Goal: Task Accomplishment & Management: Use online tool/utility

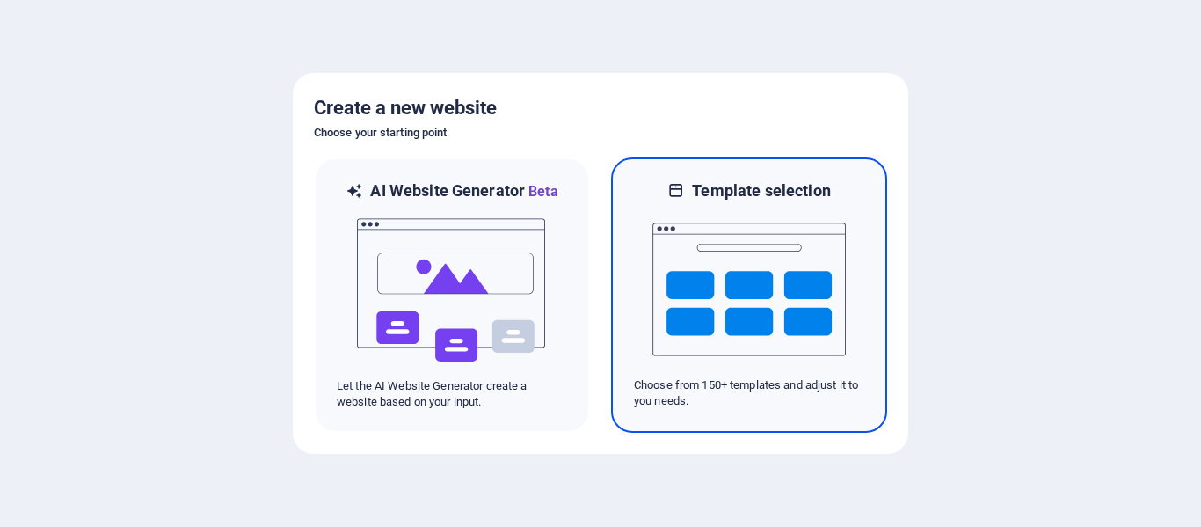
click at [704, 305] on img at bounding box center [748, 289] width 193 height 176
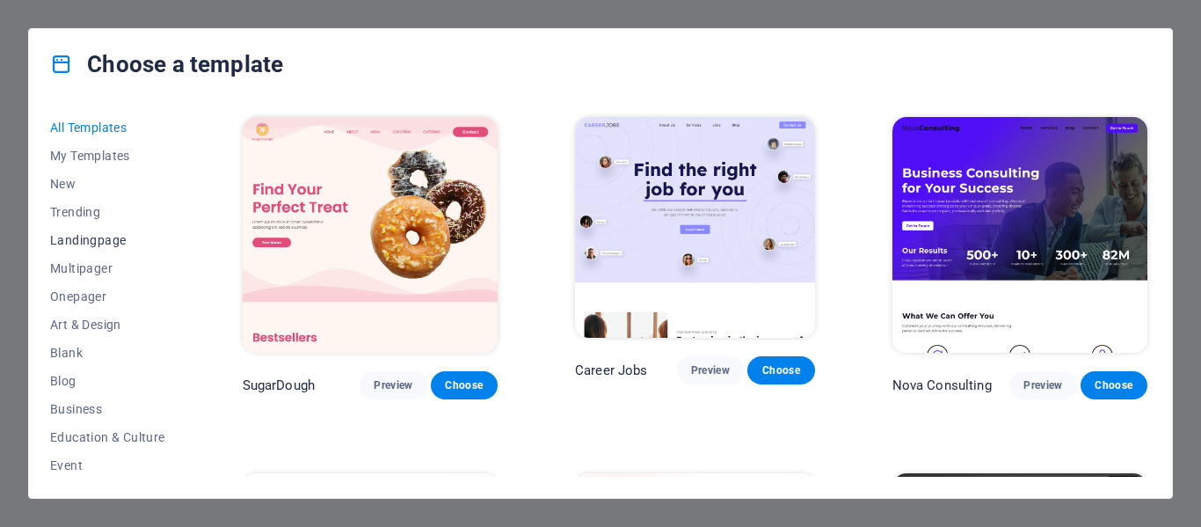
click at [91, 236] on span "Landingpage" at bounding box center [107, 240] width 115 height 14
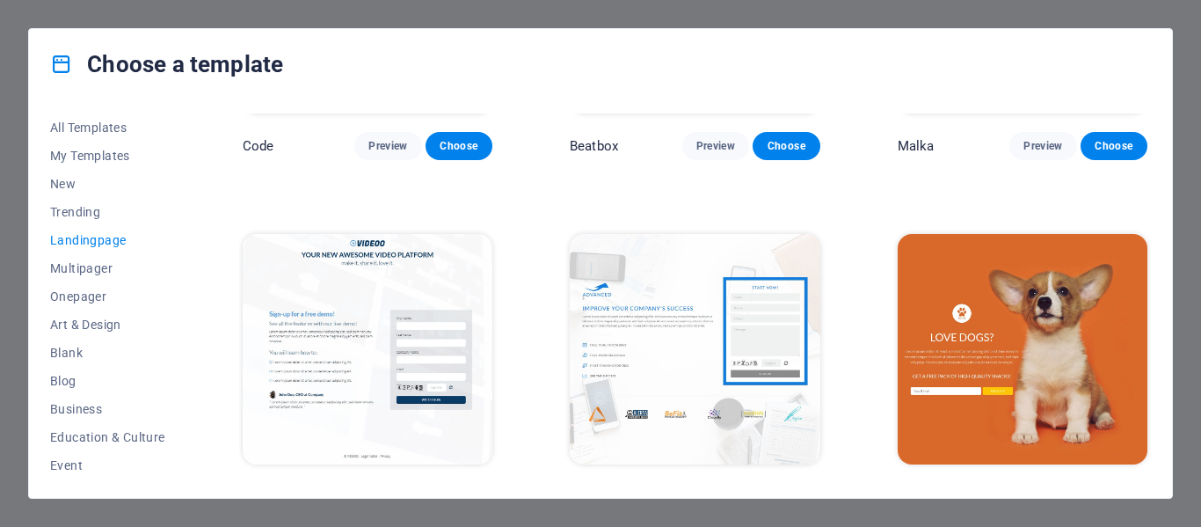
scroll to position [615, 0]
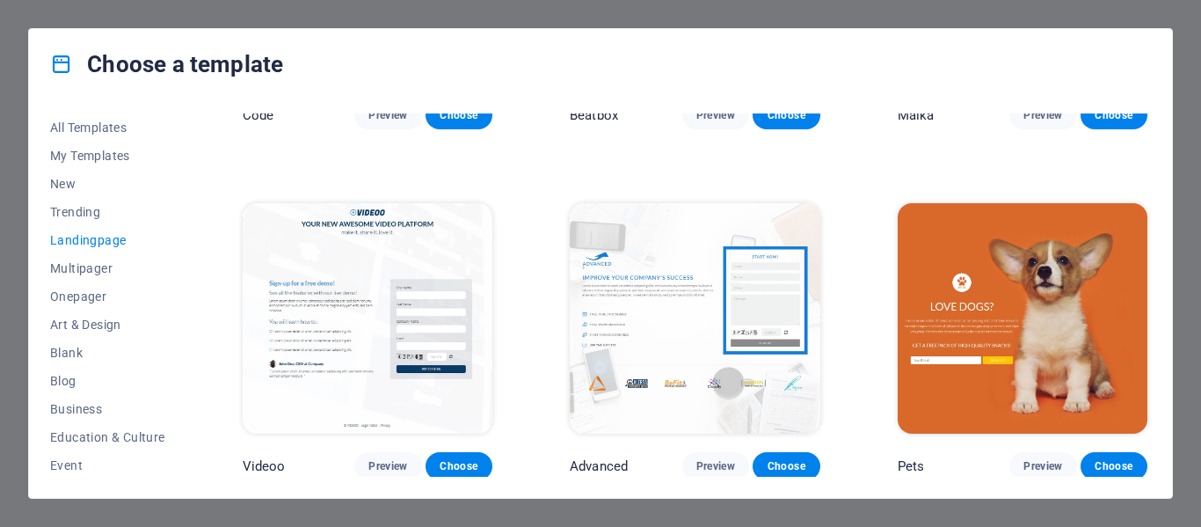
click at [971, 352] on img at bounding box center [1023, 318] width 250 height 230
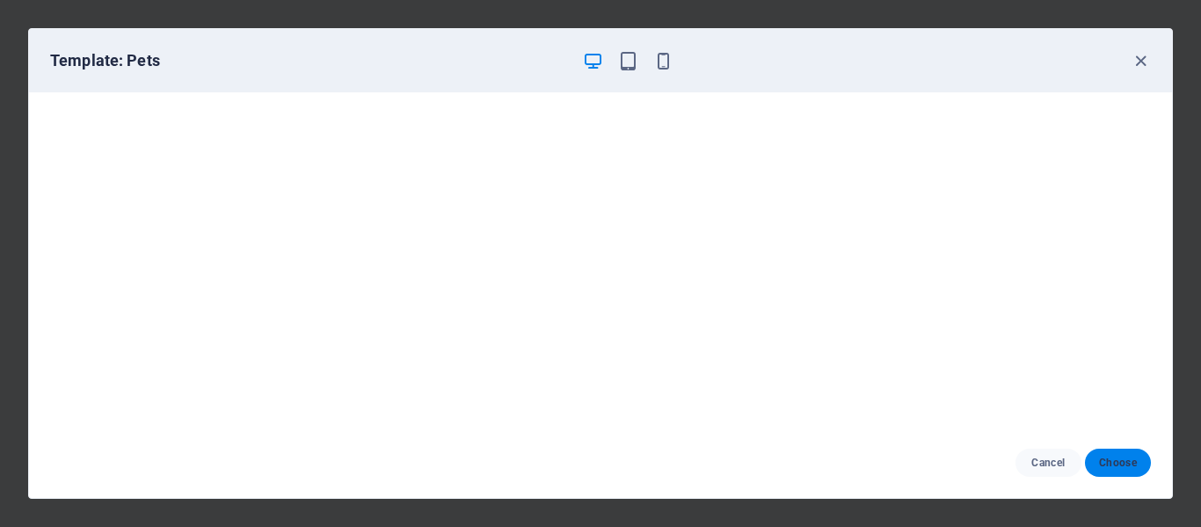
click at [1117, 450] on button "Choose" at bounding box center [1118, 462] width 66 height 28
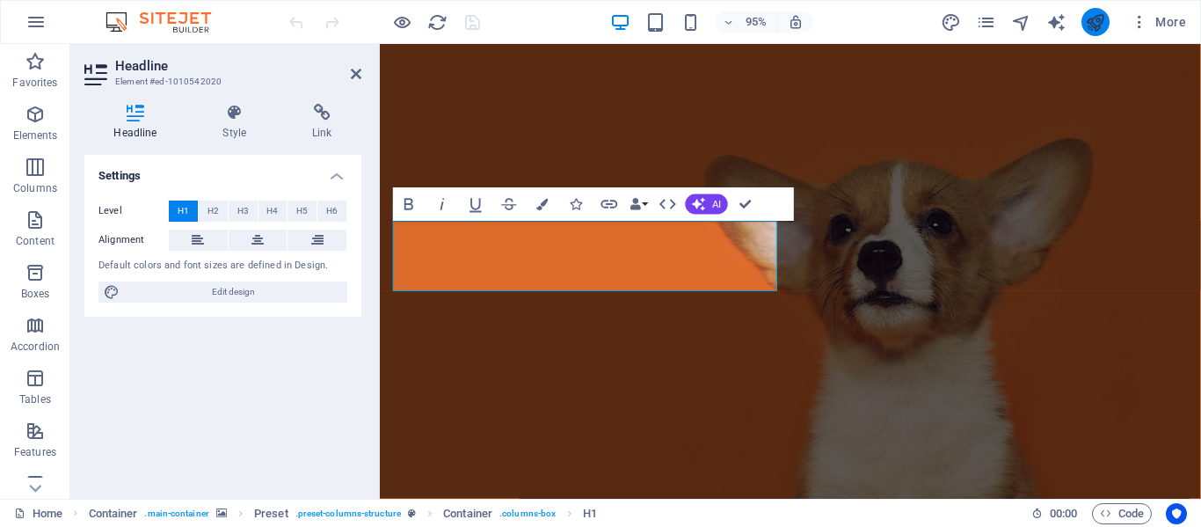
click at [1097, 33] on button "publish" at bounding box center [1095, 22] width 28 height 28
checkbox input "false"
